Goal: Task Accomplishment & Management: Manage account settings

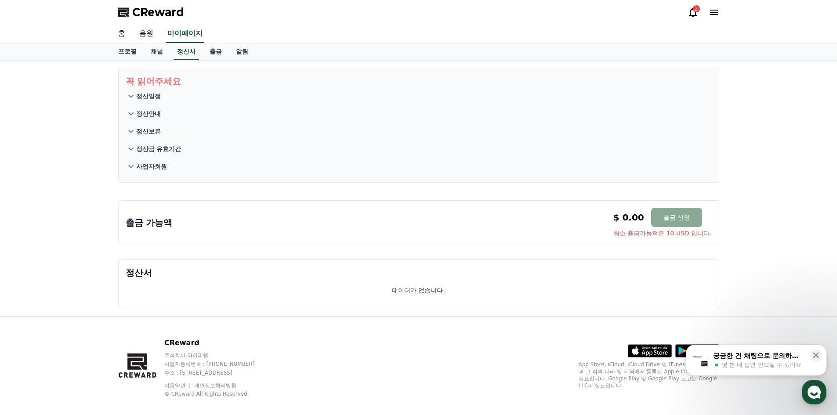
click at [666, 113] on div "꼭 읽어주세요 정산일정 정산안내 정산보류 정산금 유효기간 사업자회원 출금 가능액 $ 0.00 출금 신청 최소 출금가능액은 10 USD 입니다.…" at bounding box center [418, 189] width 837 height 256
click at [666, 14] on icon at bounding box center [692, 12] width 11 height 11
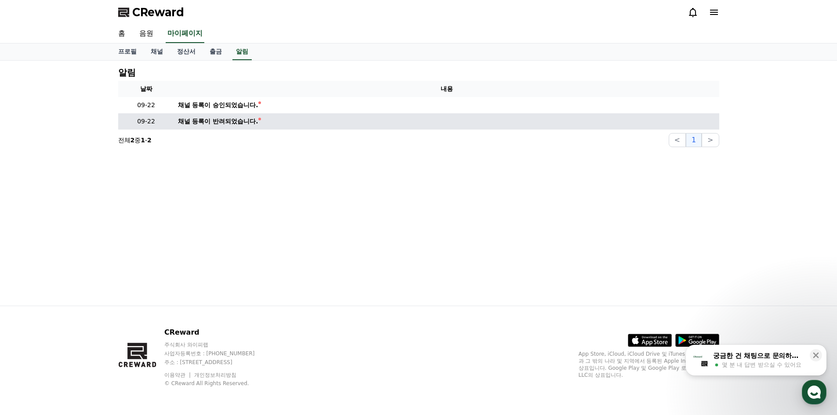
click at [238, 122] on div "채널 등록이 반려되었습니다." at bounding box center [218, 121] width 80 height 9
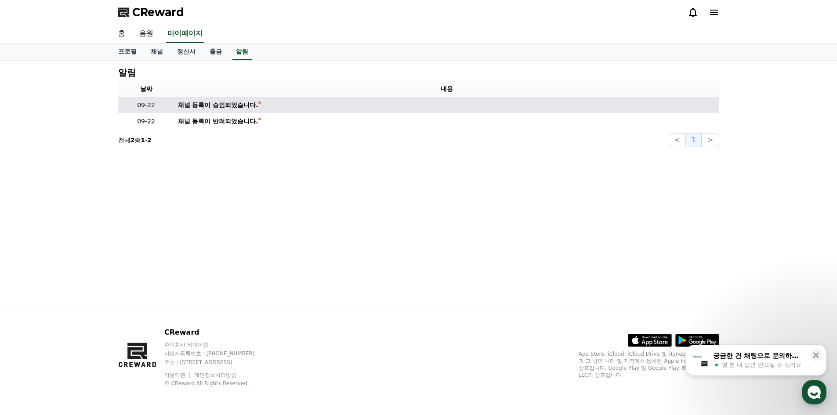
click at [235, 107] on div "채널 등록이 승인되었습니다." at bounding box center [218, 105] width 80 height 9
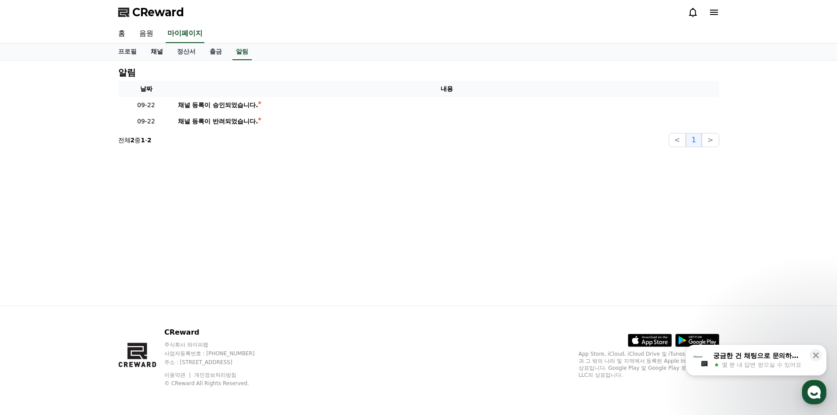
click at [163, 52] on link "채널" at bounding box center [157, 51] width 26 height 17
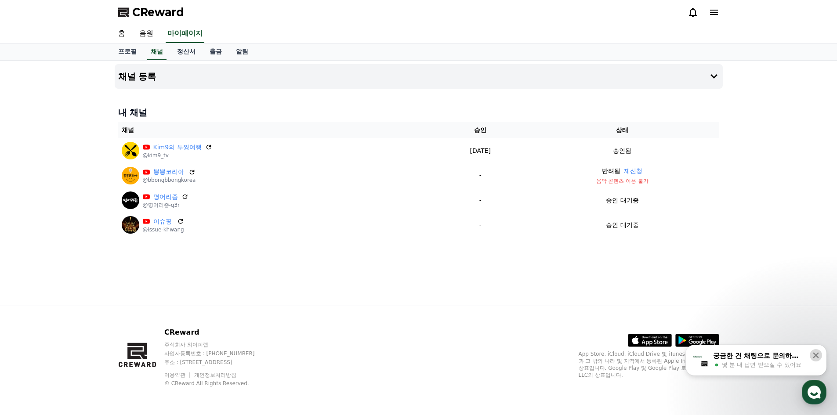
click at [666, 353] on icon at bounding box center [815, 355] width 9 height 9
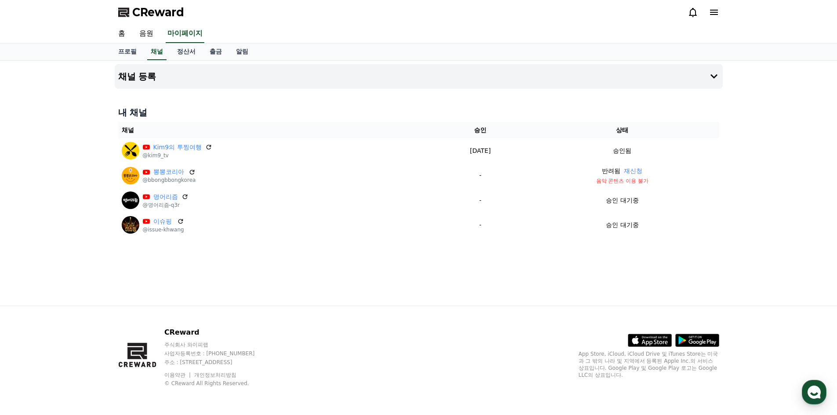
drag, startPoint x: 641, startPoint y: 172, endPoint x: 464, endPoint y: 58, distance: 211.3
click at [642, 172] on button "재신청" at bounding box center [633, 170] width 18 height 9
drag, startPoint x: 103, startPoint y: 144, endPoint x: 617, endPoint y: 280, distance: 532.2
click at [463, 278] on div "채널 등록 내 채널 채널 승인 상태 [PERSON_NAME]9의 투찡여행 @kim9_tv [DATE] 09-22 승인됨 뽕뽕코리아 @bbong…" at bounding box center [418, 183] width 837 height 245
click at [666, 264] on div "채널 등록 내 채널 채널 승인 상태 [PERSON_NAME]9의 투찡여행 @kim9_tv [DATE] 09-22 승인됨 뽕뽕코리아 @bbong…" at bounding box center [418, 183] width 615 height 245
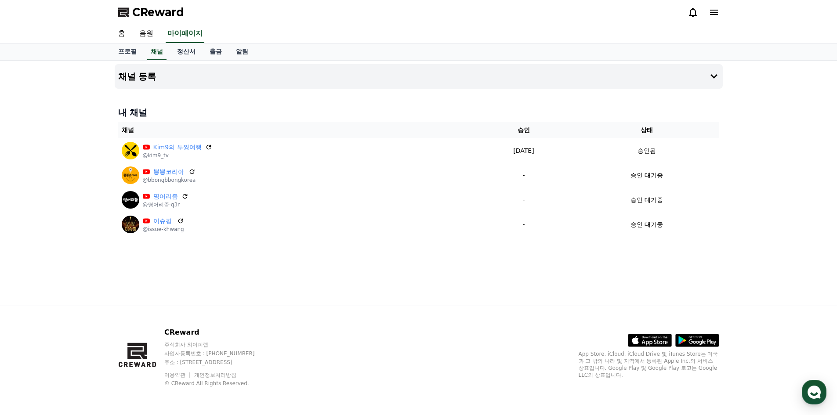
click at [666, 263] on div "채널 등록 내 채널 채널 승인 상태 [PERSON_NAME]9의 투찡여행 @kim9_tv [DATE] 09-22 승인됨 뽕뽕코리아 @bbong…" at bounding box center [418, 183] width 615 height 245
